Goal: Task Accomplishment & Management: Use online tool/utility

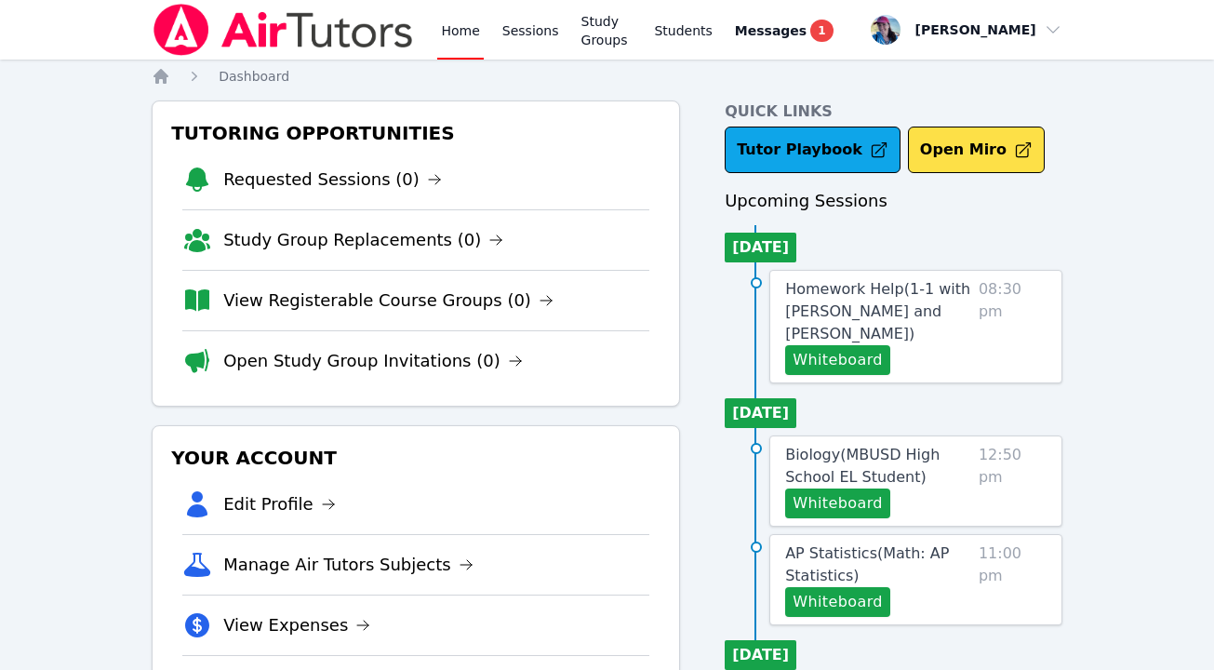
click at [449, 30] on link "Home" at bounding box center [460, 30] width 46 height 60
click at [514, 31] on link "Sessions" at bounding box center [531, 30] width 64 height 60
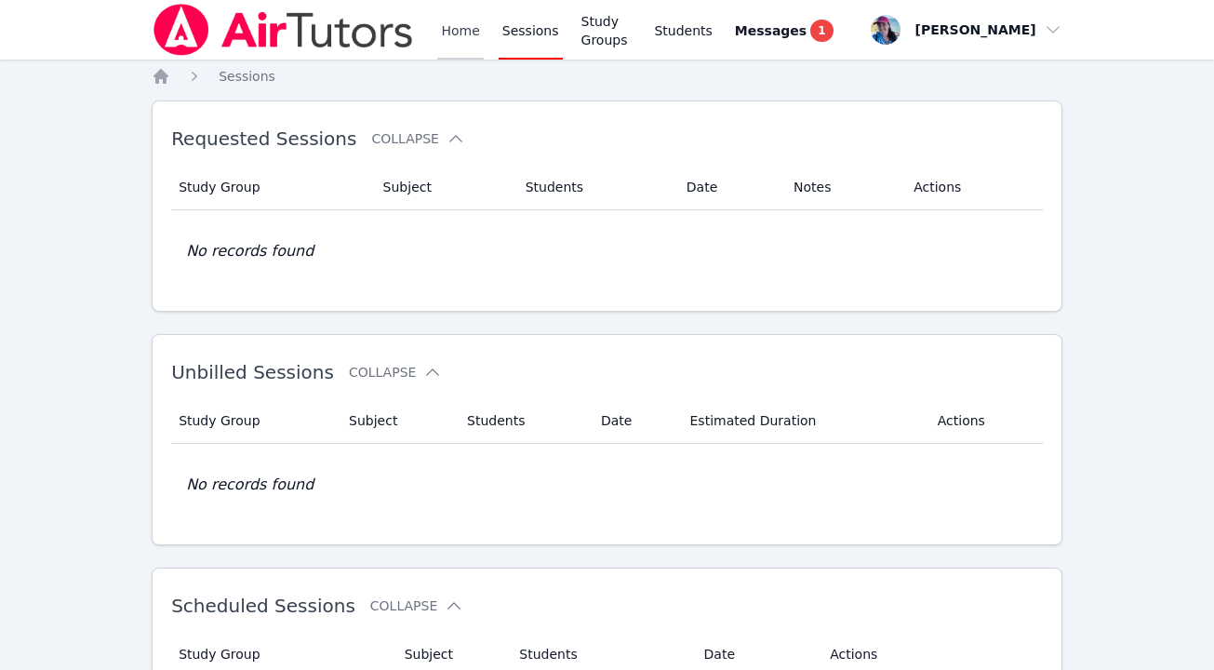
click at [444, 35] on link "Home" at bounding box center [460, 30] width 46 height 60
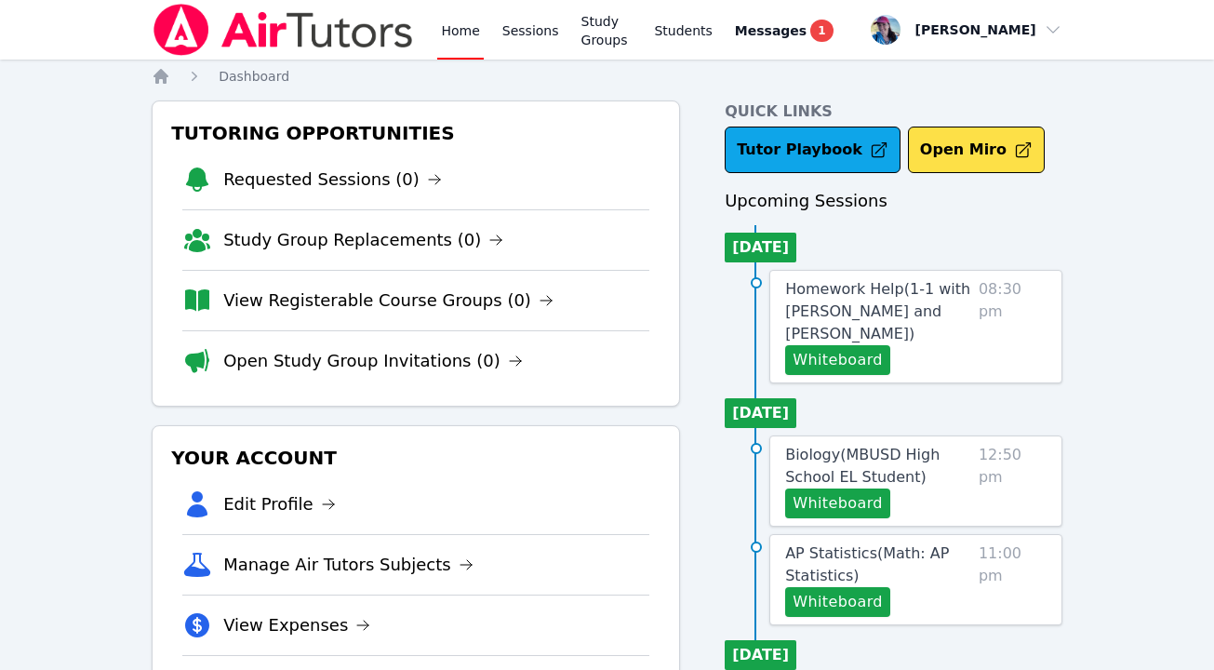
click at [474, 40] on link "Home" at bounding box center [460, 30] width 46 height 60
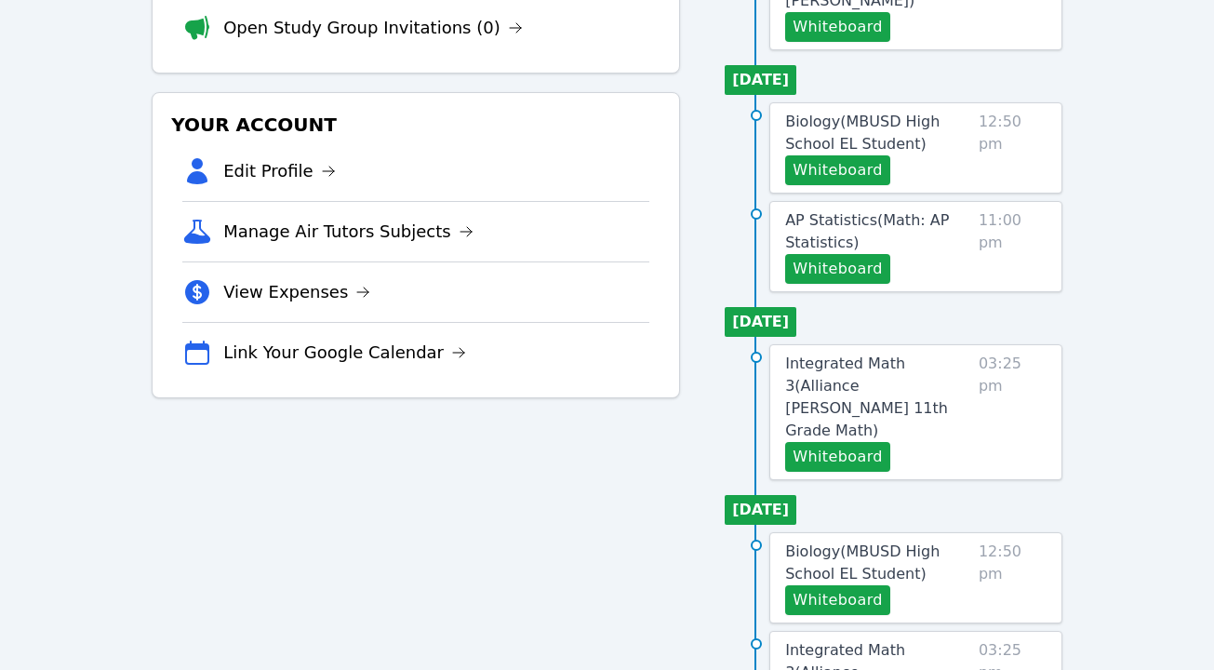
scroll to position [936, 0]
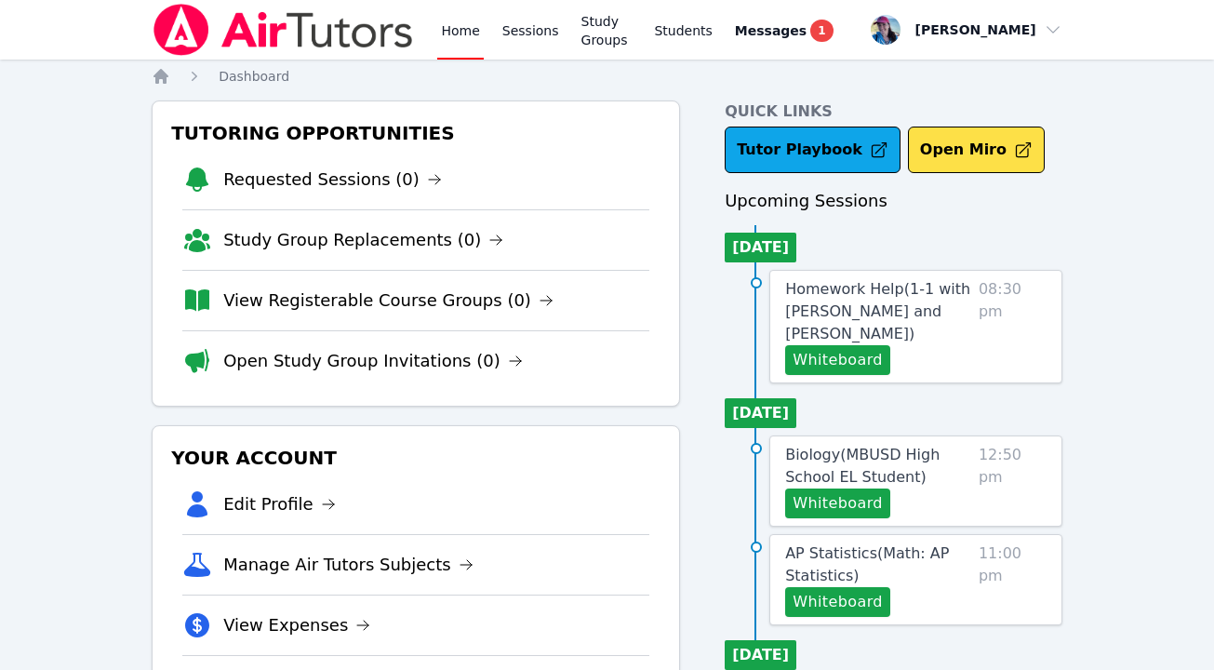
click at [470, 31] on link "Home" at bounding box center [460, 30] width 46 height 60
click at [542, 49] on link "Sessions" at bounding box center [531, 30] width 64 height 60
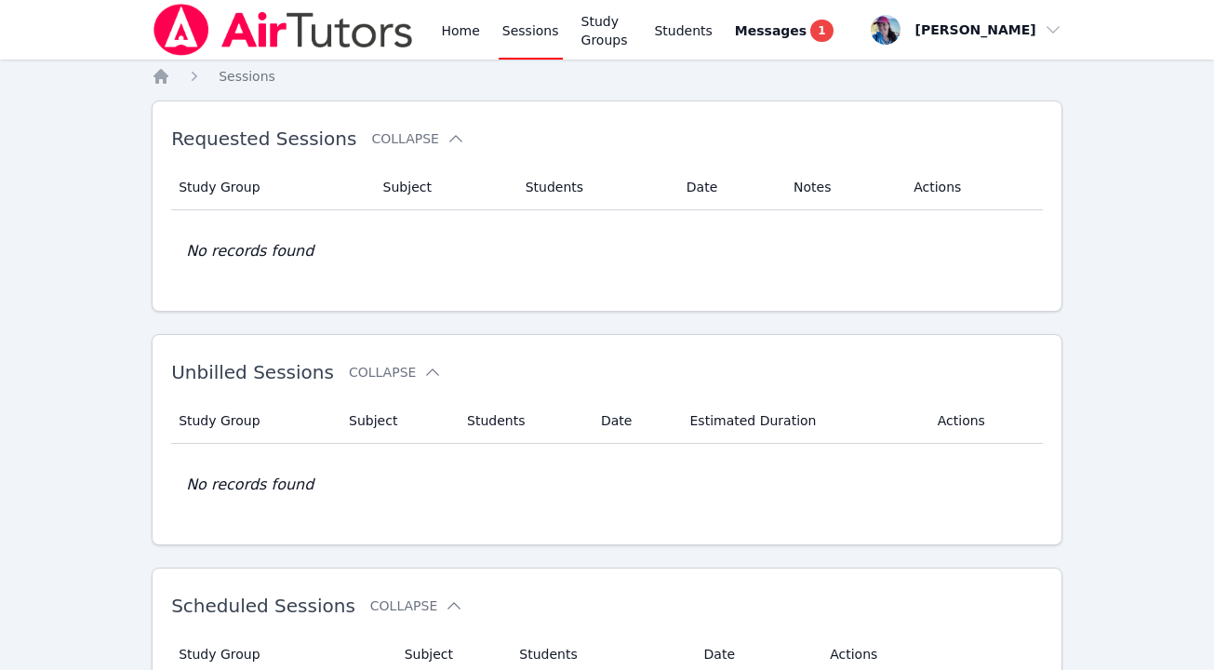
click at [499, 29] on link "Sessions" at bounding box center [531, 30] width 64 height 60
click at [586, 33] on link "Study Groups" at bounding box center [607, 30] width 59 height 60
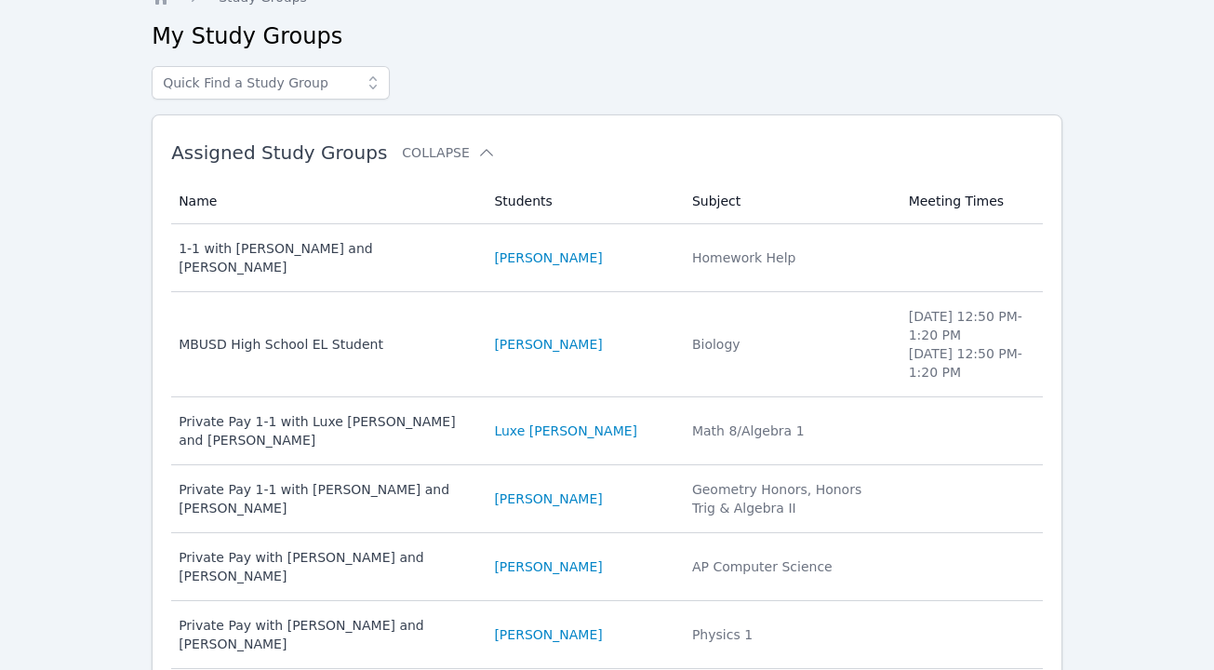
scroll to position [11, 0]
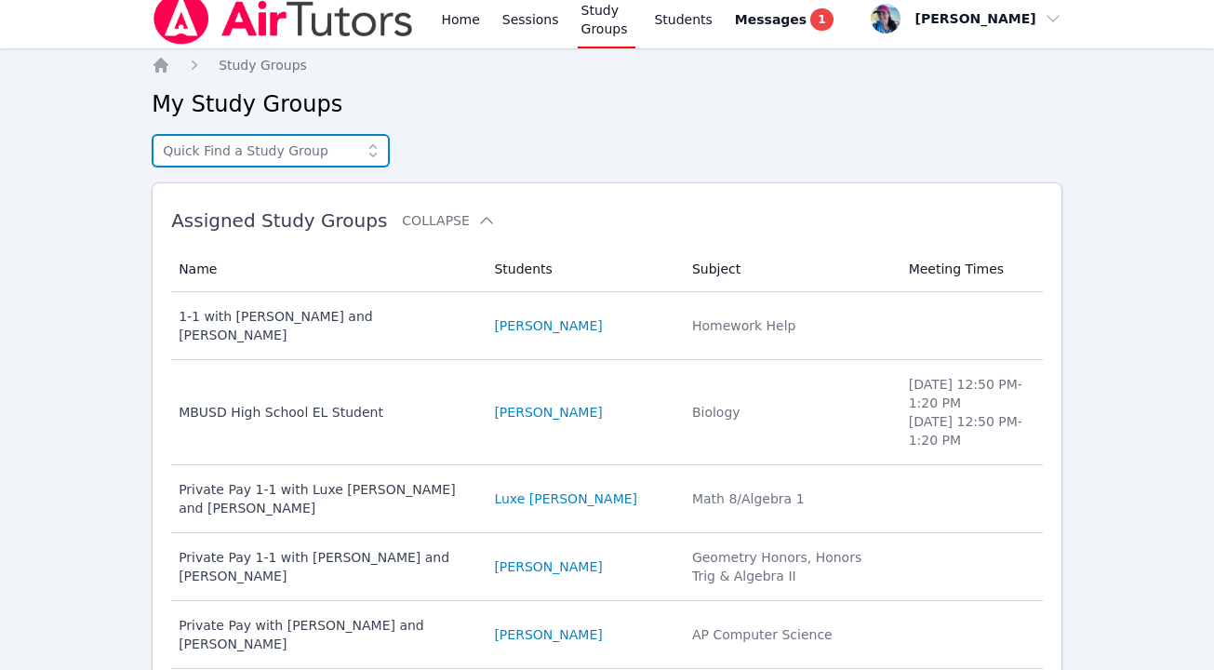
click at [278, 155] on input "text" at bounding box center [271, 150] width 238 height 33
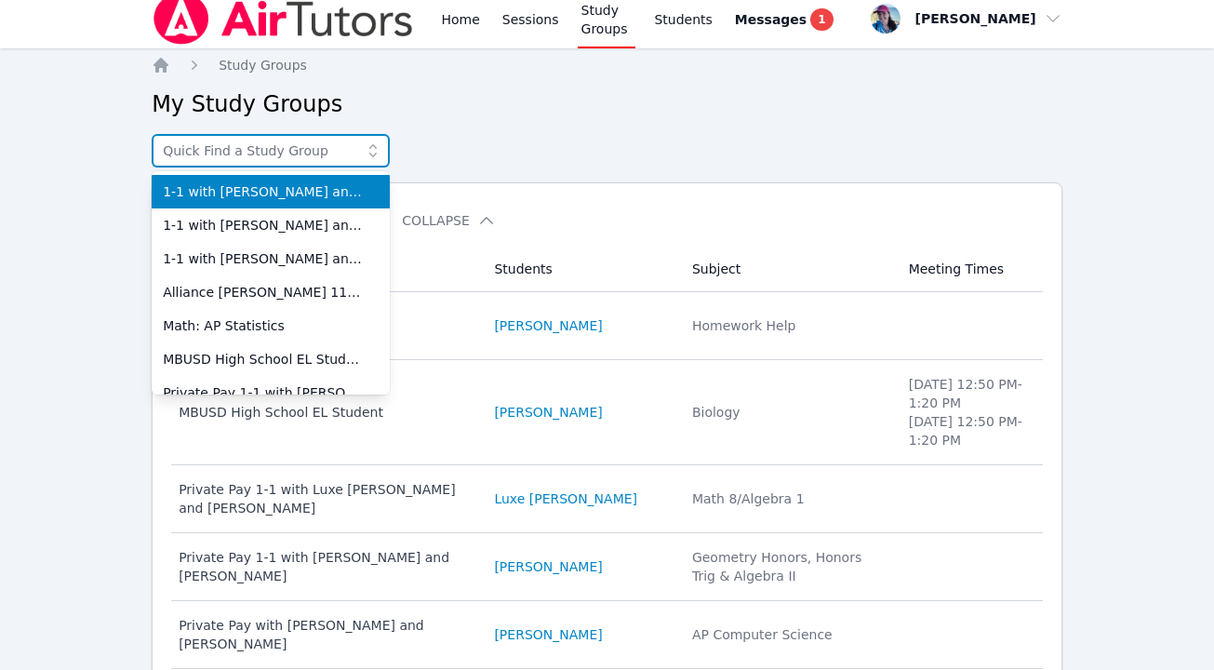
type input "o"
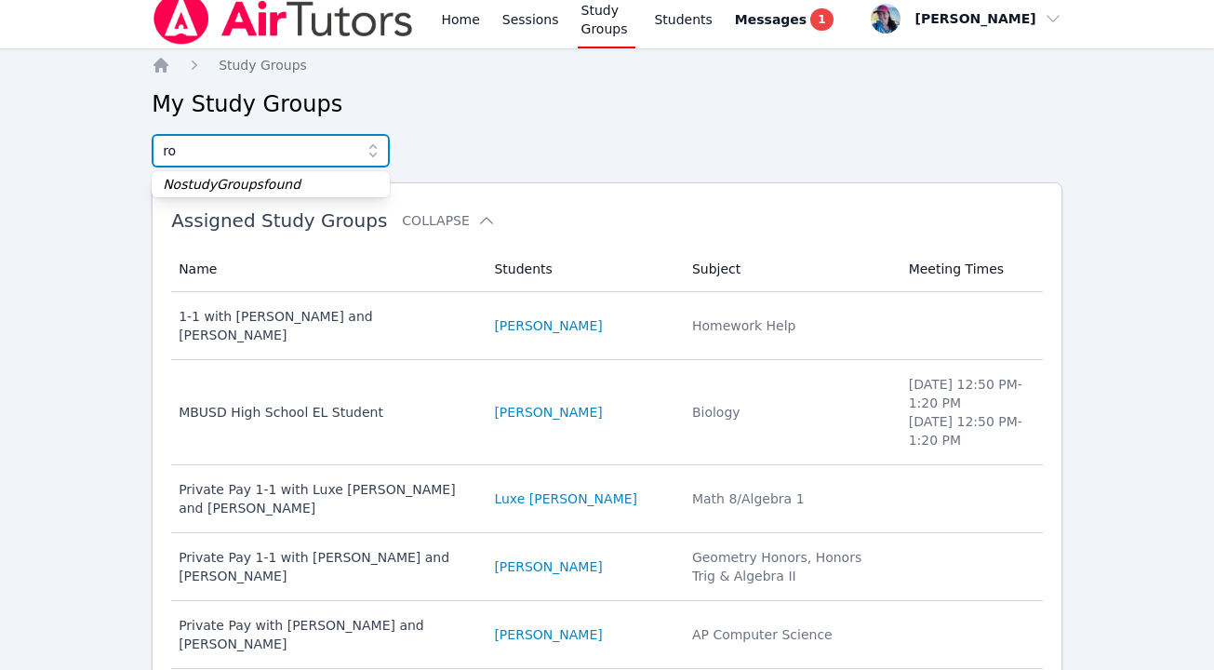
type input "r"
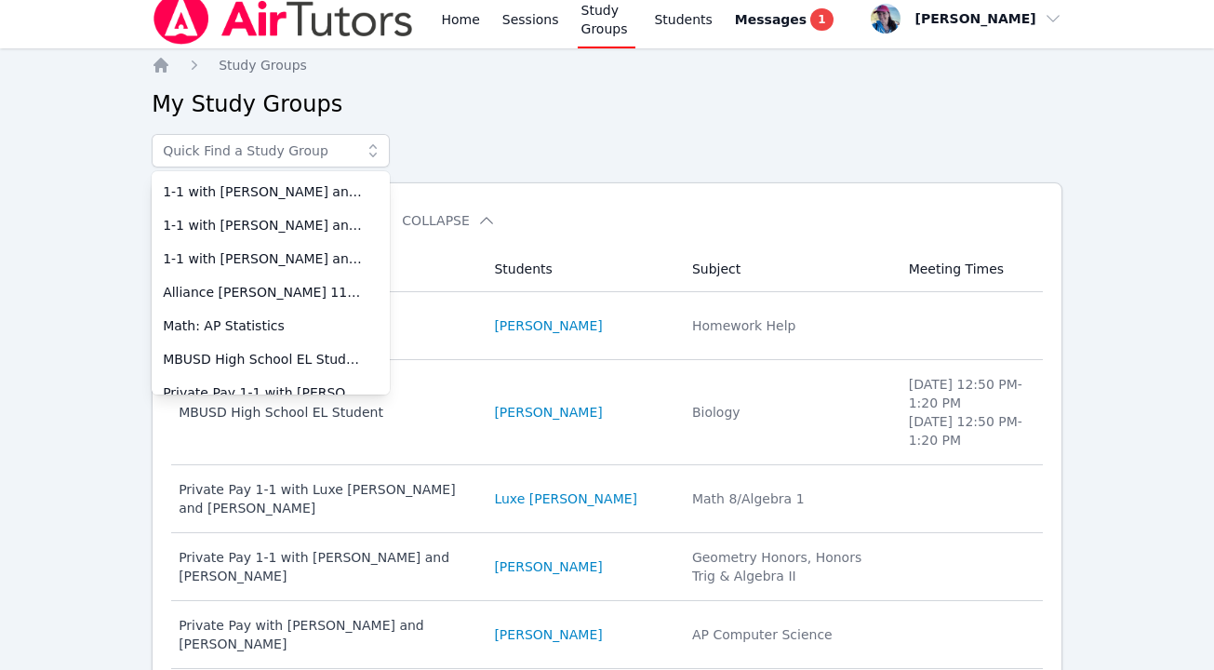
click at [632, 131] on div "Home Study Groups My Study Groups 1-1 with Lara Costa and Megan Nepshinsky 1-1 …" at bounding box center [607, 599] width 911 height 1086
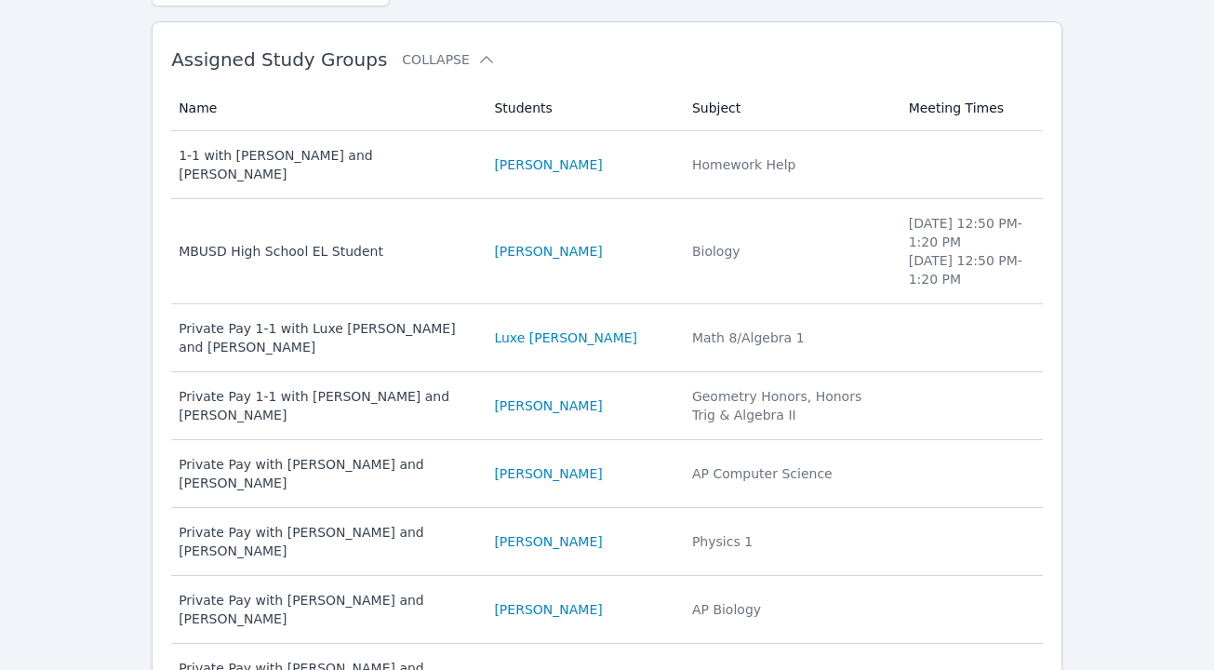
scroll to position [0, 0]
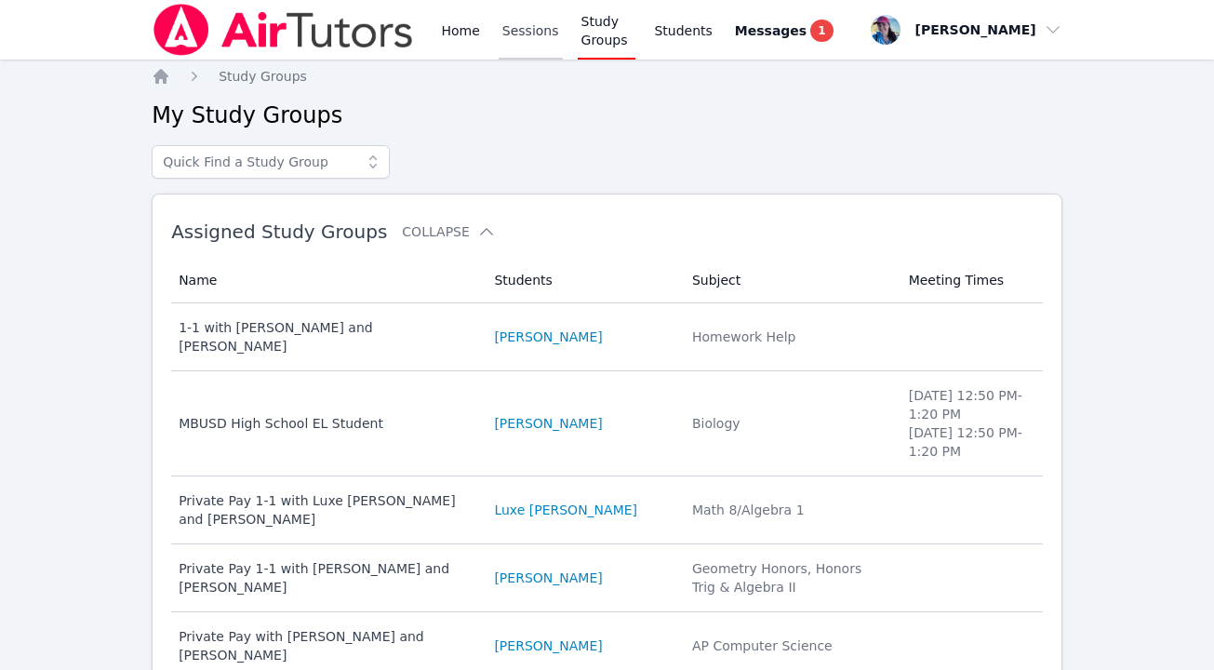
click at [538, 47] on link "Sessions" at bounding box center [531, 30] width 64 height 60
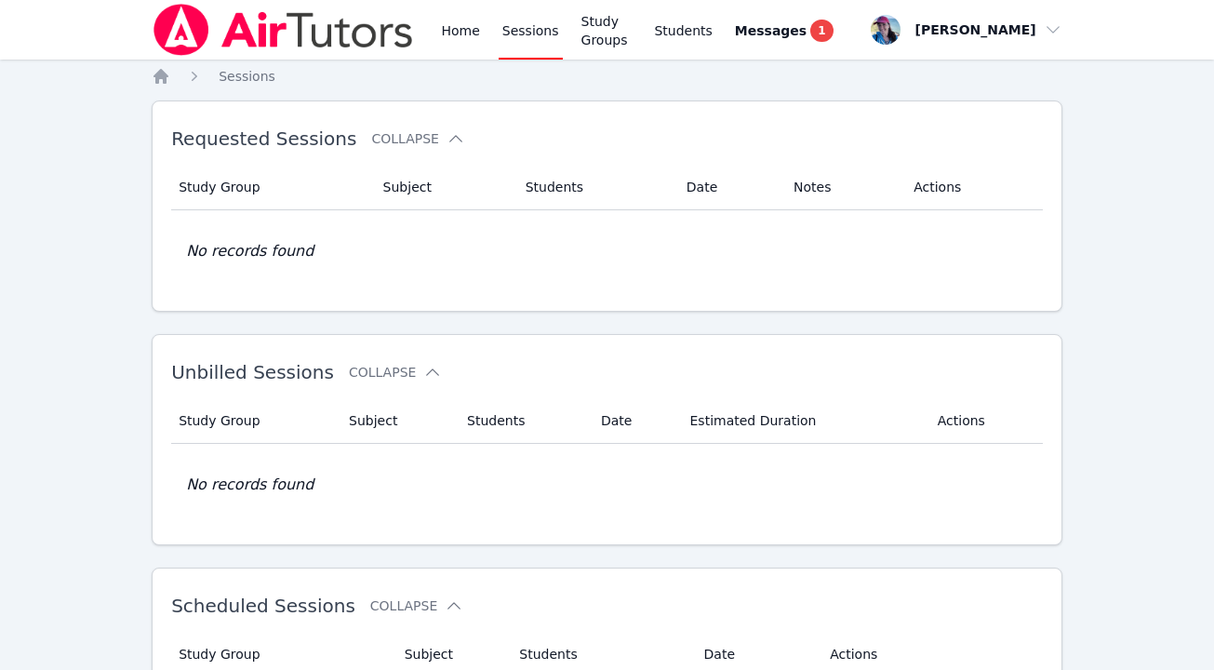
click at [515, 33] on link "Sessions" at bounding box center [531, 30] width 64 height 60
click at [673, 37] on link "Students" at bounding box center [682, 30] width 65 height 60
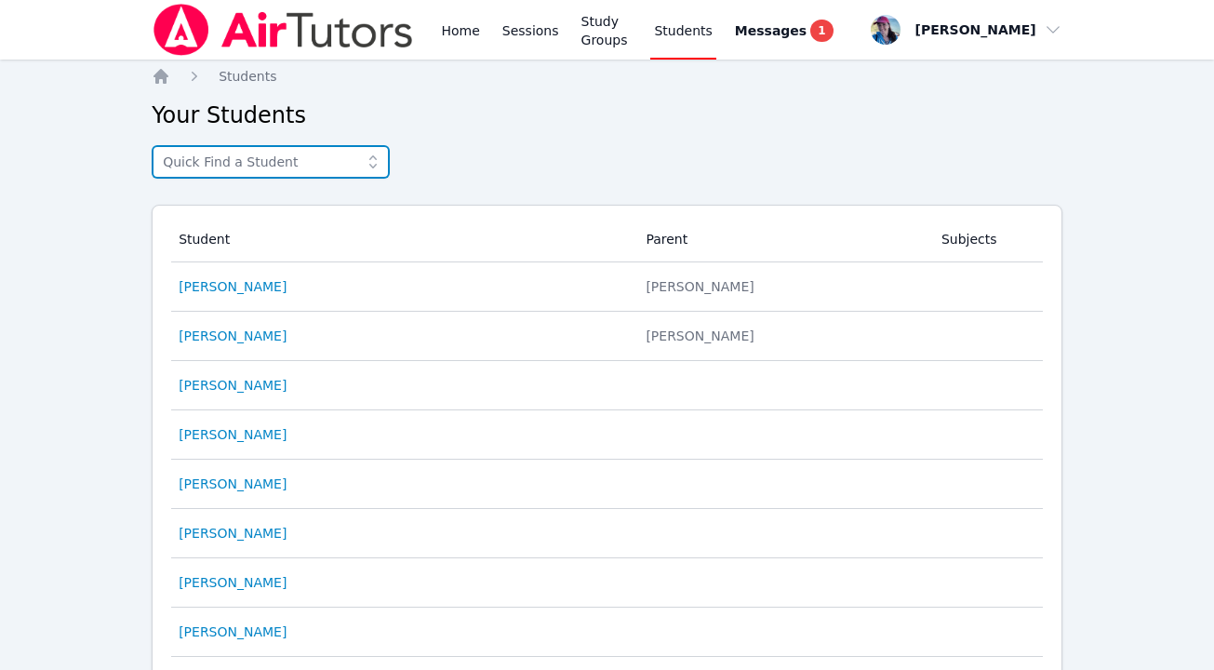
click at [268, 156] on input "text" at bounding box center [271, 161] width 238 height 33
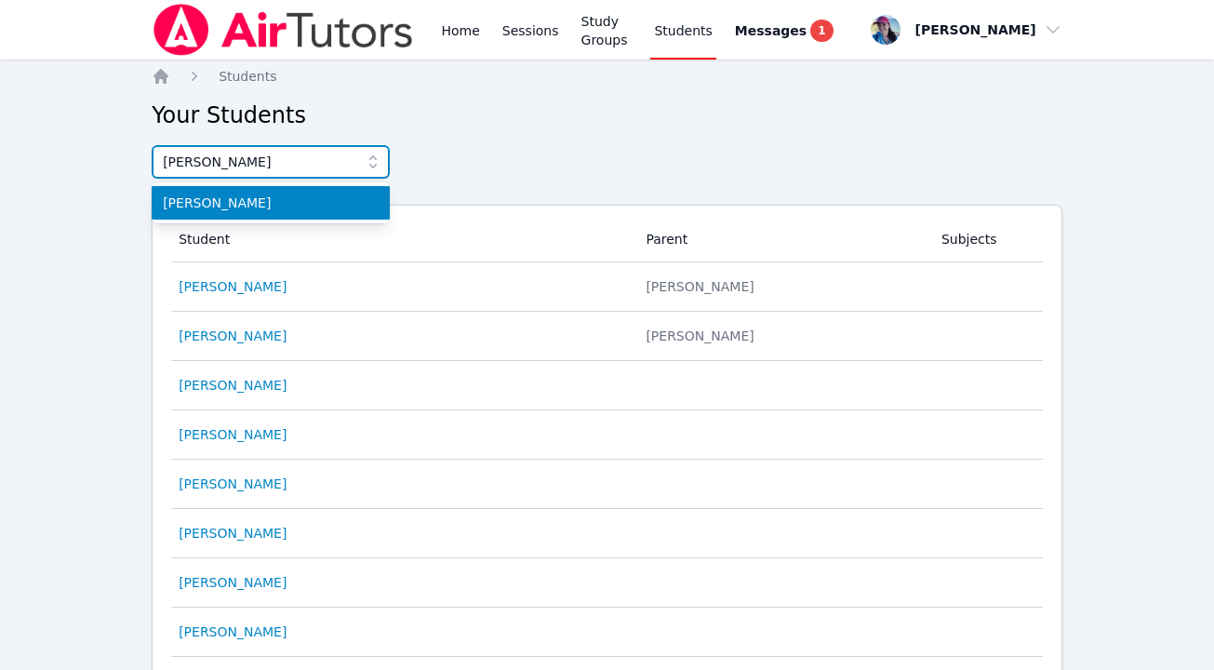
type input "roxann"
click at [247, 206] on span "Roxanne Perez" at bounding box center [271, 202] width 216 height 19
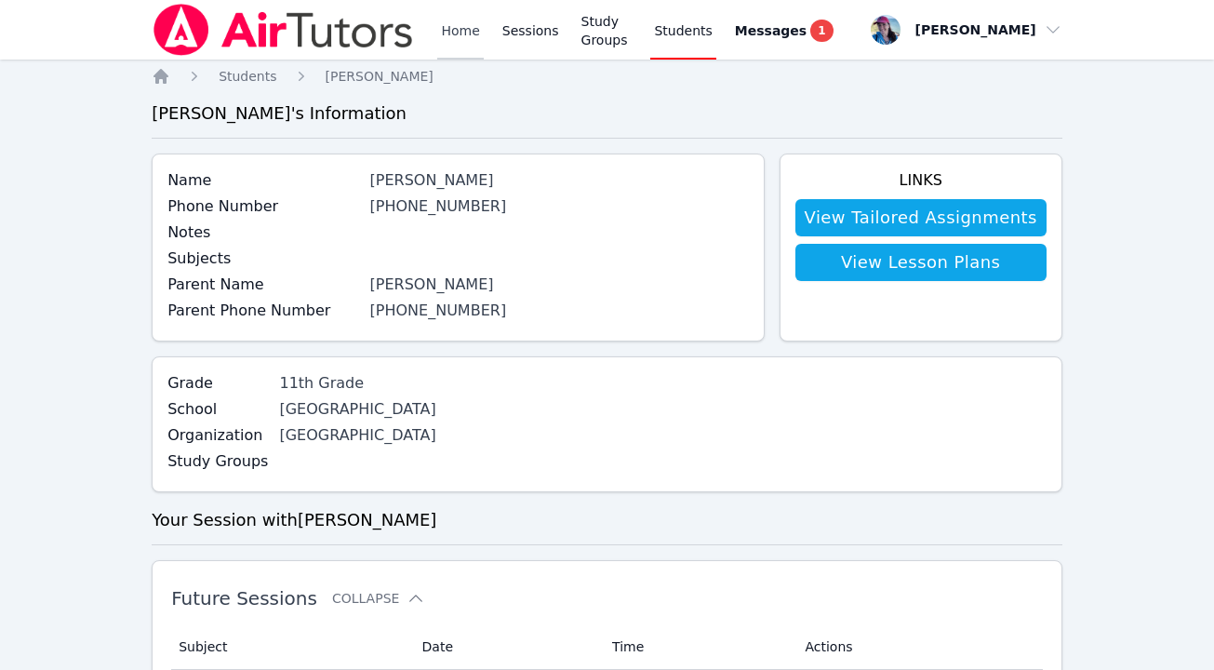
click at [458, 28] on link "Home" at bounding box center [460, 30] width 46 height 60
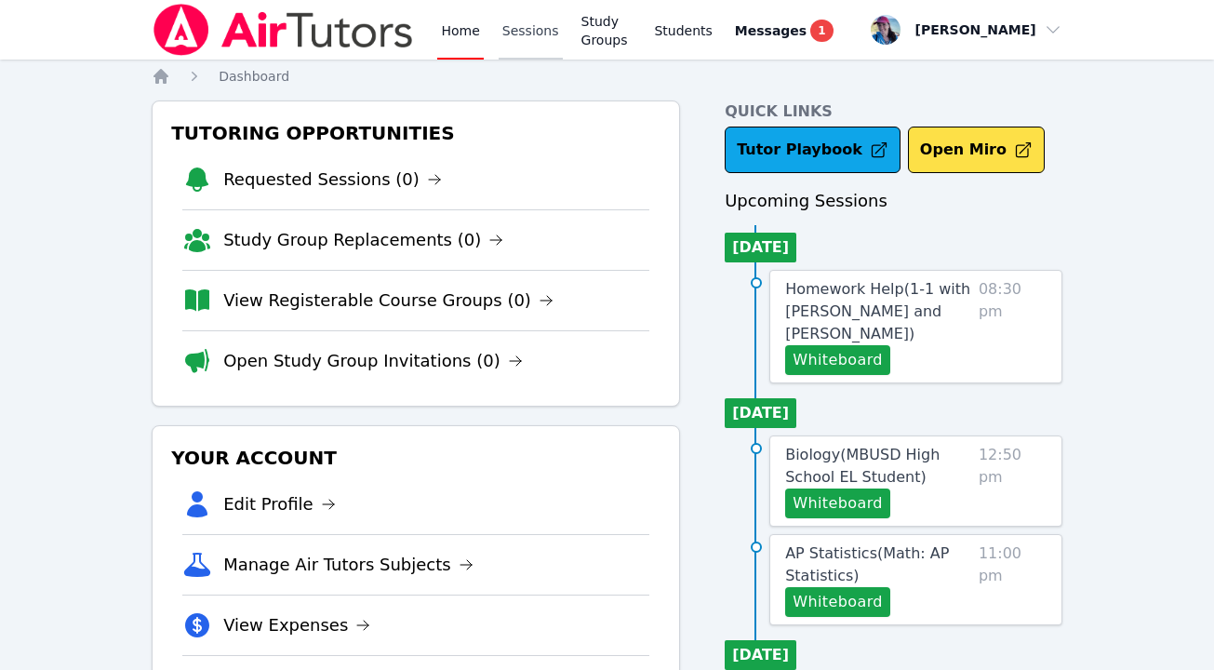
click at [525, 43] on link "Sessions" at bounding box center [531, 30] width 64 height 60
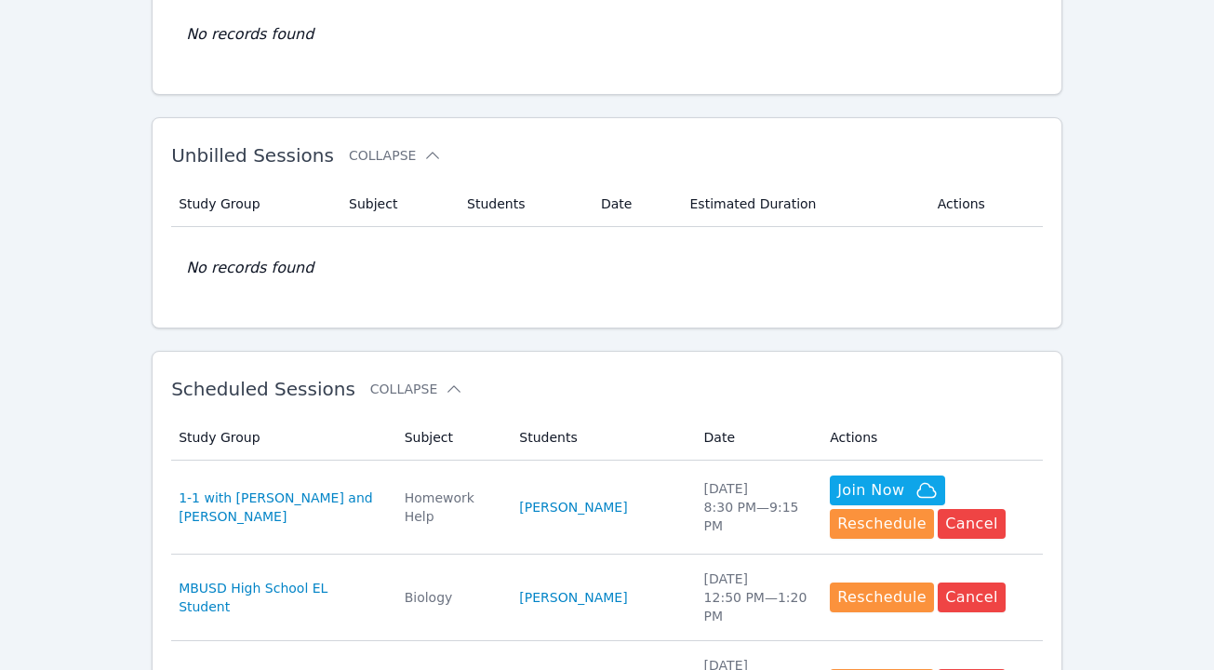
scroll to position [336, 0]
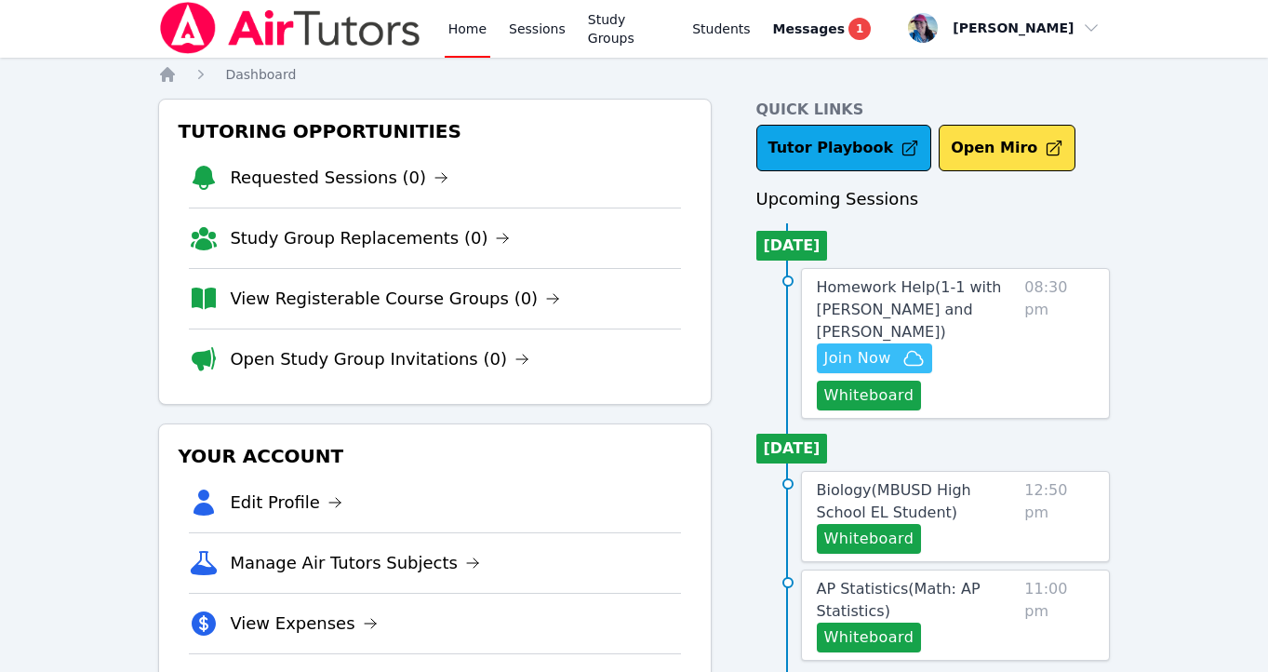
scroll to position [4, 0]
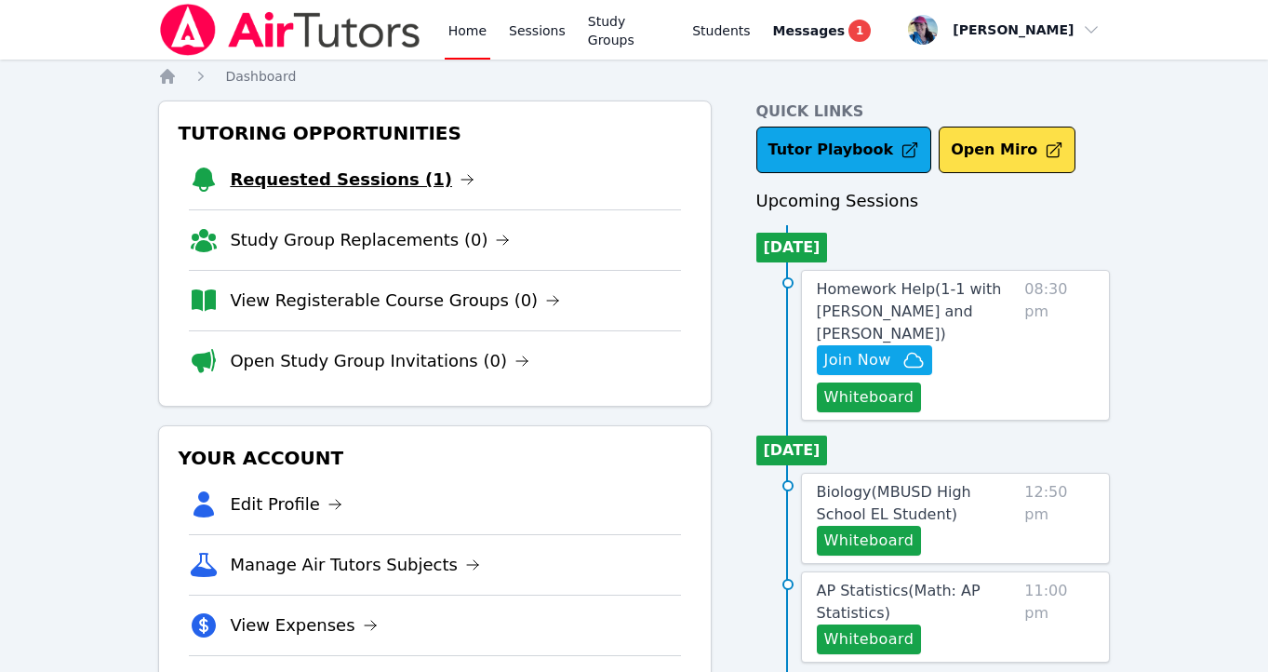
click at [382, 182] on link "Requested Sessions (1)" at bounding box center [352, 179] width 245 height 26
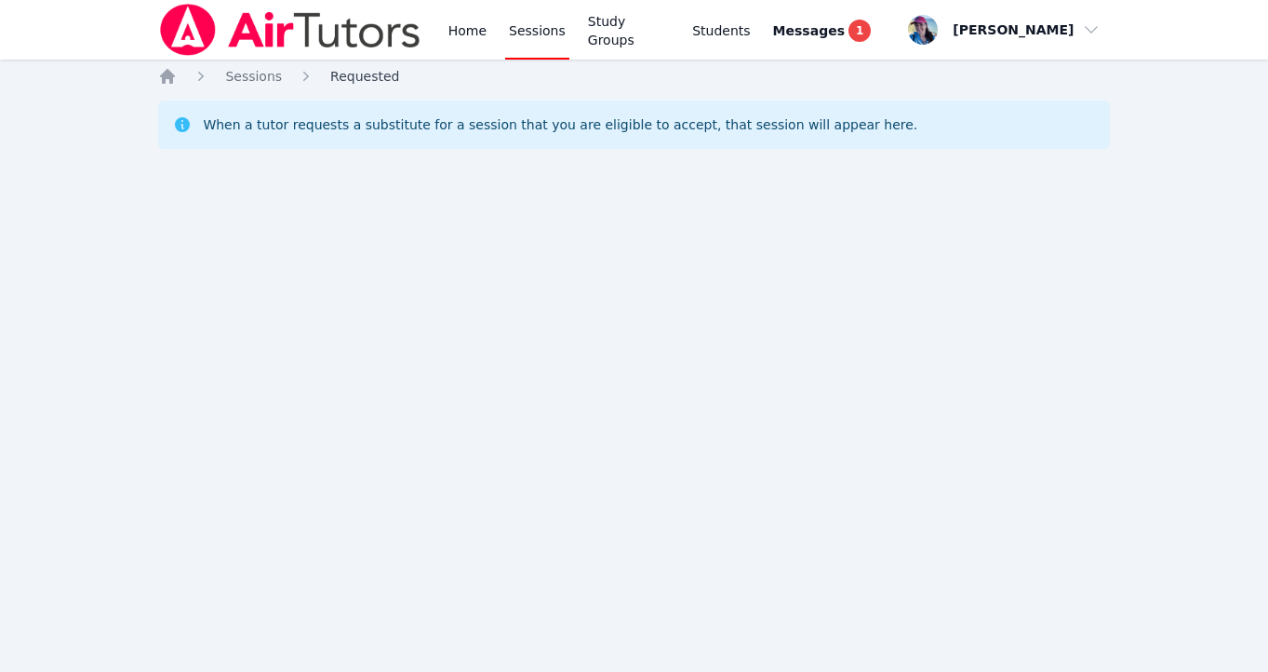
click at [337, 76] on span "Requested" at bounding box center [364, 76] width 69 height 15
click at [255, 75] on span "Sessions" at bounding box center [253, 76] width 57 height 15
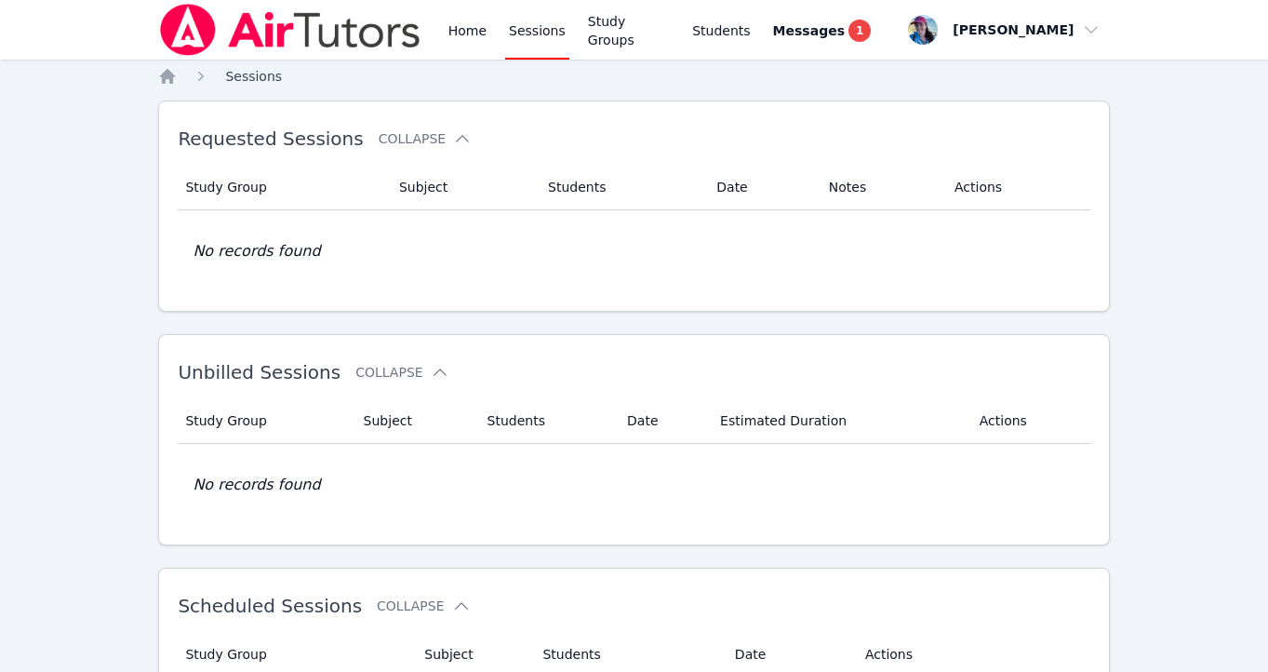
click at [238, 71] on span "Sessions" at bounding box center [253, 76] width 57 height 15
click at [165, 76] on icon "Breadcrumb" at bounding box center [167, 76] width 15 height 15
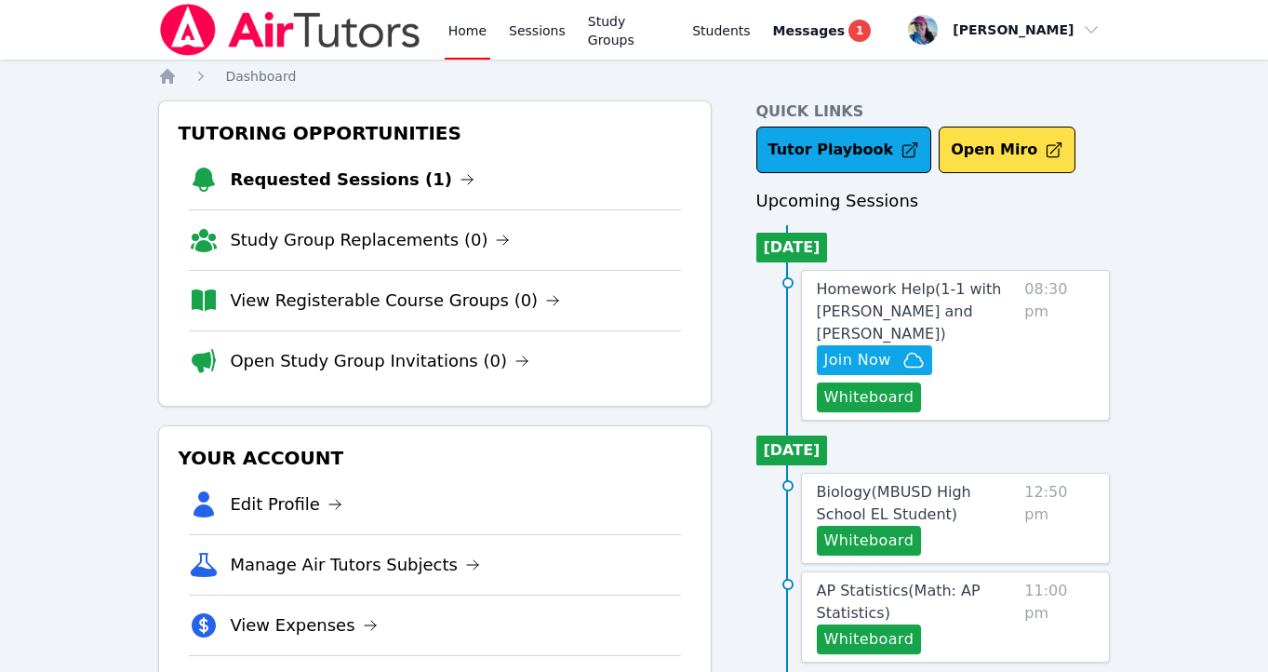
click at [367, 196] on li "Requested Sessions (1)" at bounding box center [434, 180] width 491 height 60
click at [366, 180] on link "Requested Sessions (0)" at bounding box center [339, 179] width 219 height 26
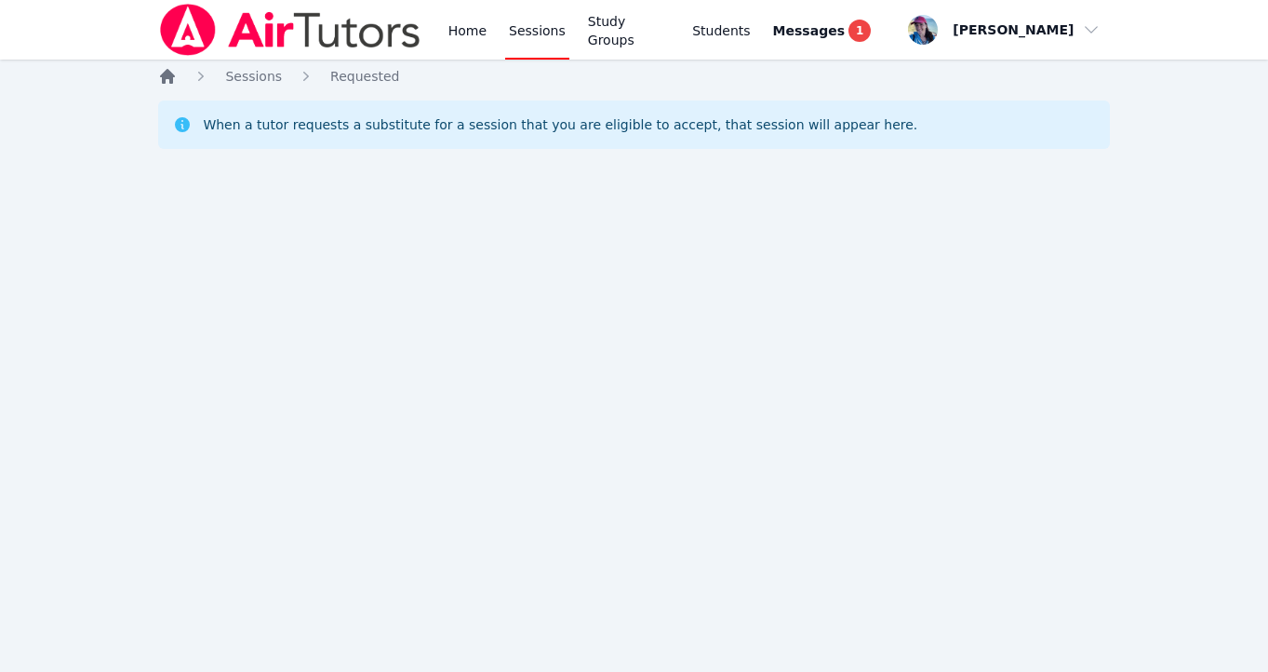
click at [171, 74] on icon "Breadcrumb" at bounding box center [167, 76] width 15 height 15
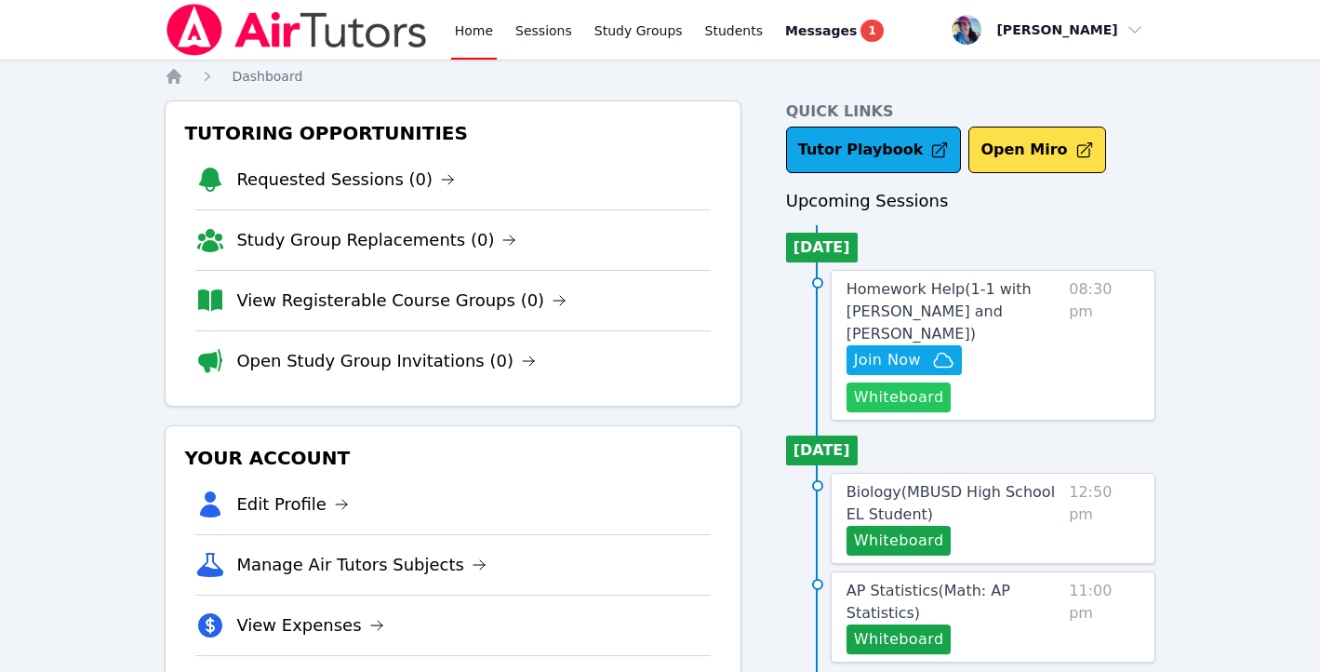
click at [905, 382] on button "Whiteboard" at bounding box center [898, 397] width 105 height 30
click at [469, 24] on link "Home" at bounding box center [474, 30] width 46 height 60
click at [925, 349] on span "Join Now" at bounding box center [904, 360] width 100 height 22
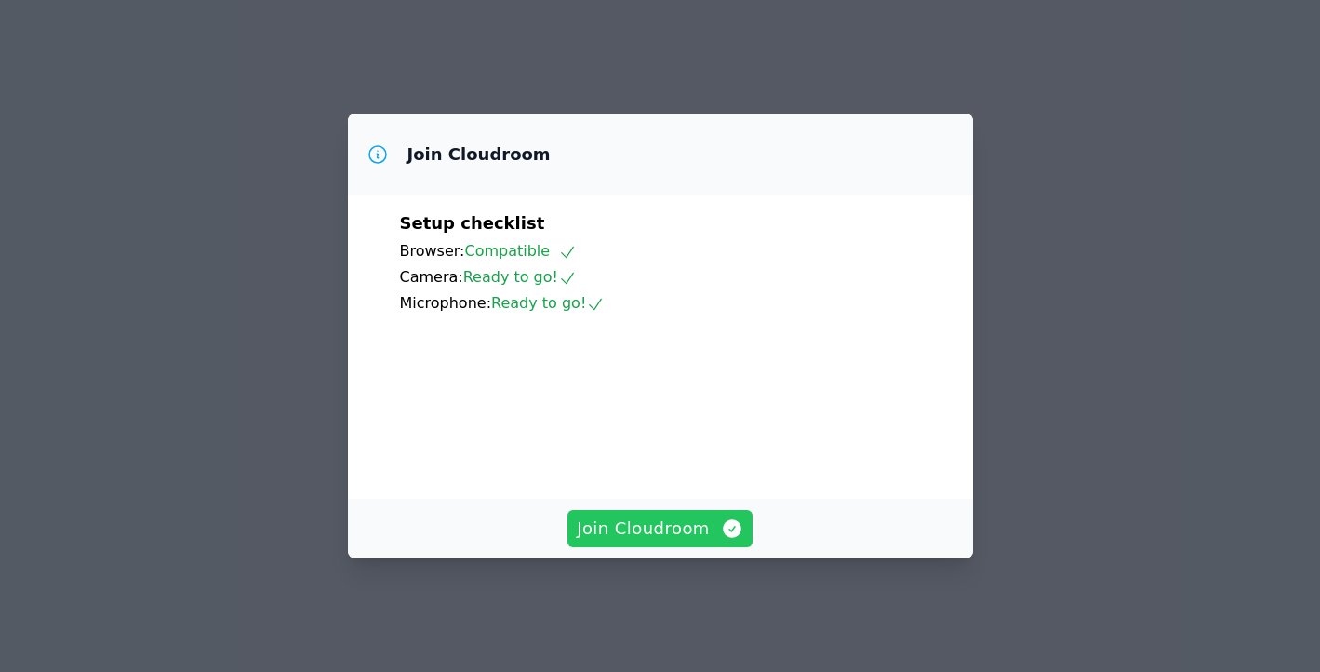
click at [682, 540] on span "Join Cloudroom" at bounding box center [660, 528] width 166 height 26
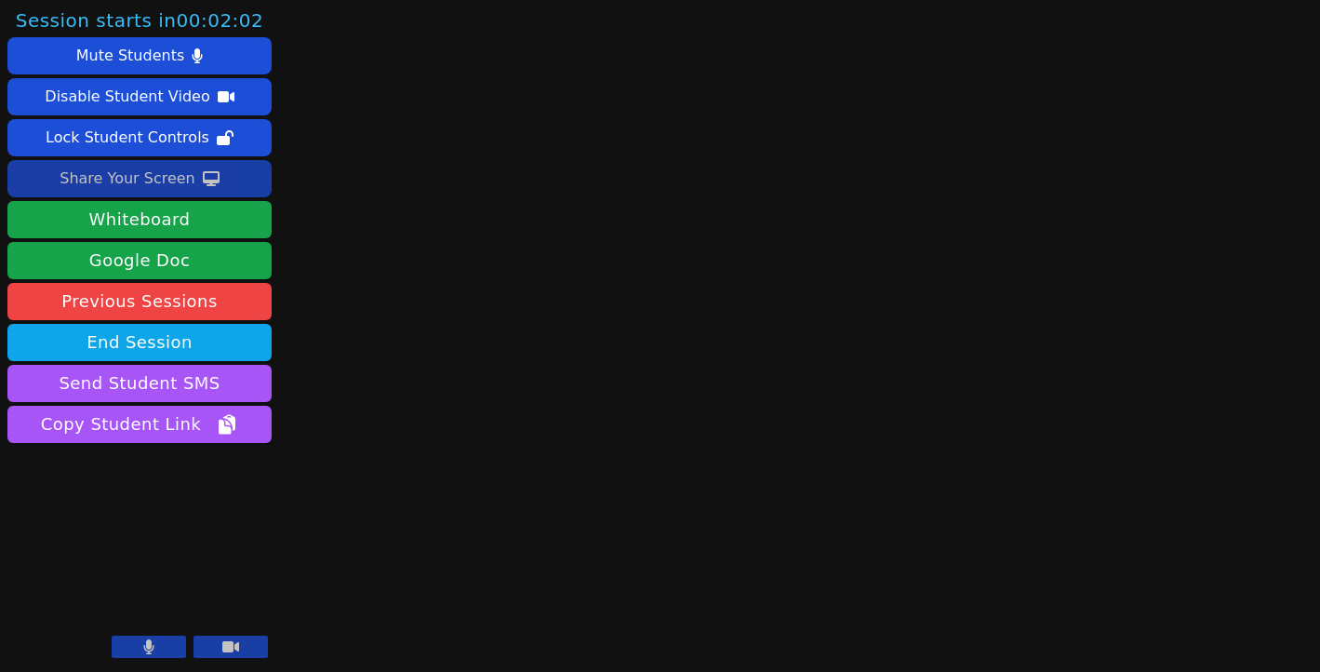
click at [134, 191] on div "Share Your Screen" at bounding box center [128, 179] width 136 height 30
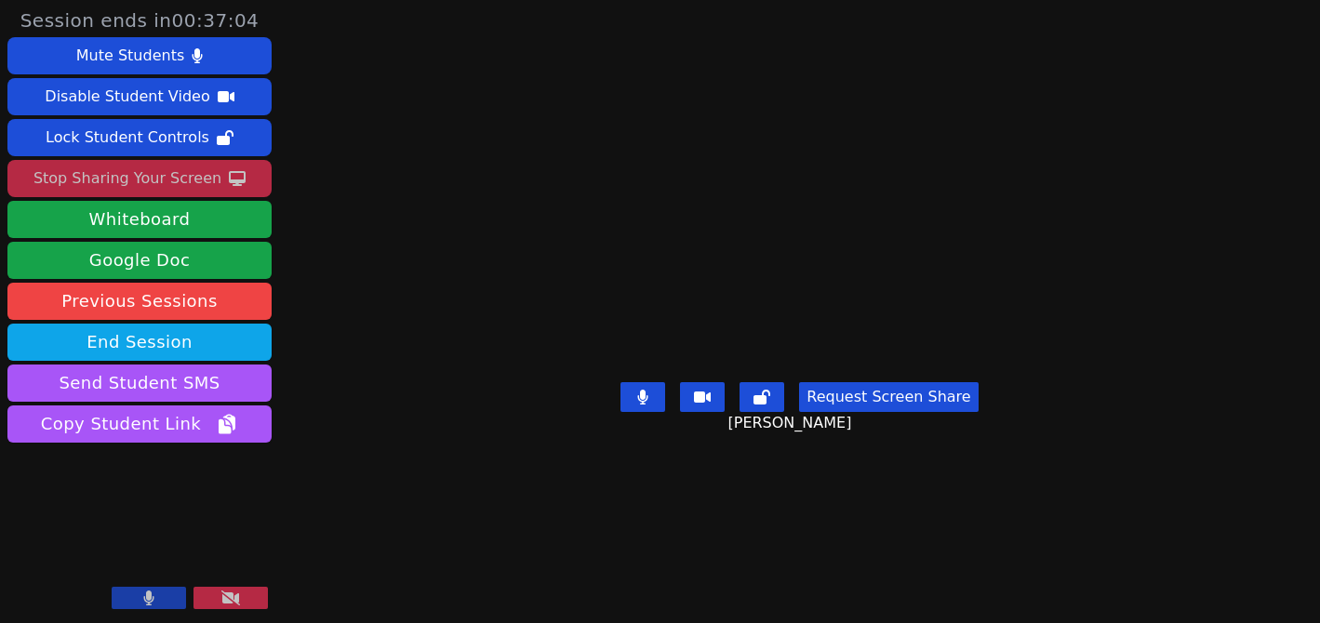
click at [891, 412] on button "Request Screen Share" at bounding box center [888, 397] width 179 height 30
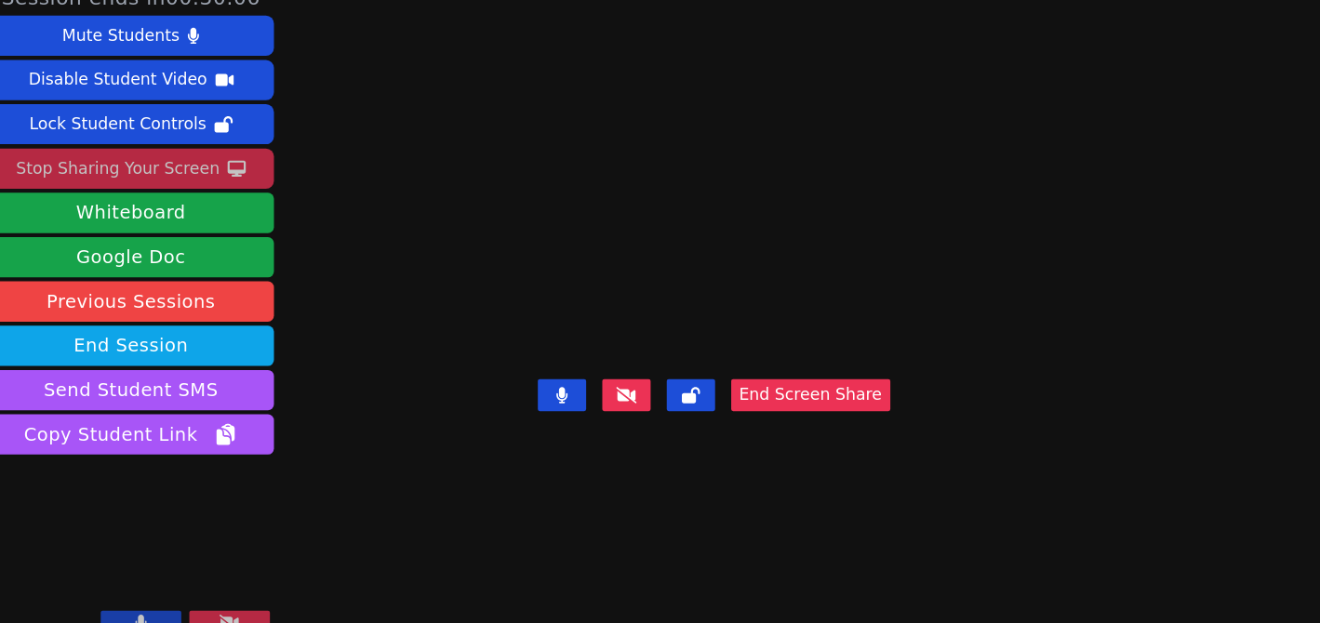
click at [539, 249] on video at bounding box center [678, 274] width 279 height 183
